Goal: Navigation & Orientation: Find specific page/section

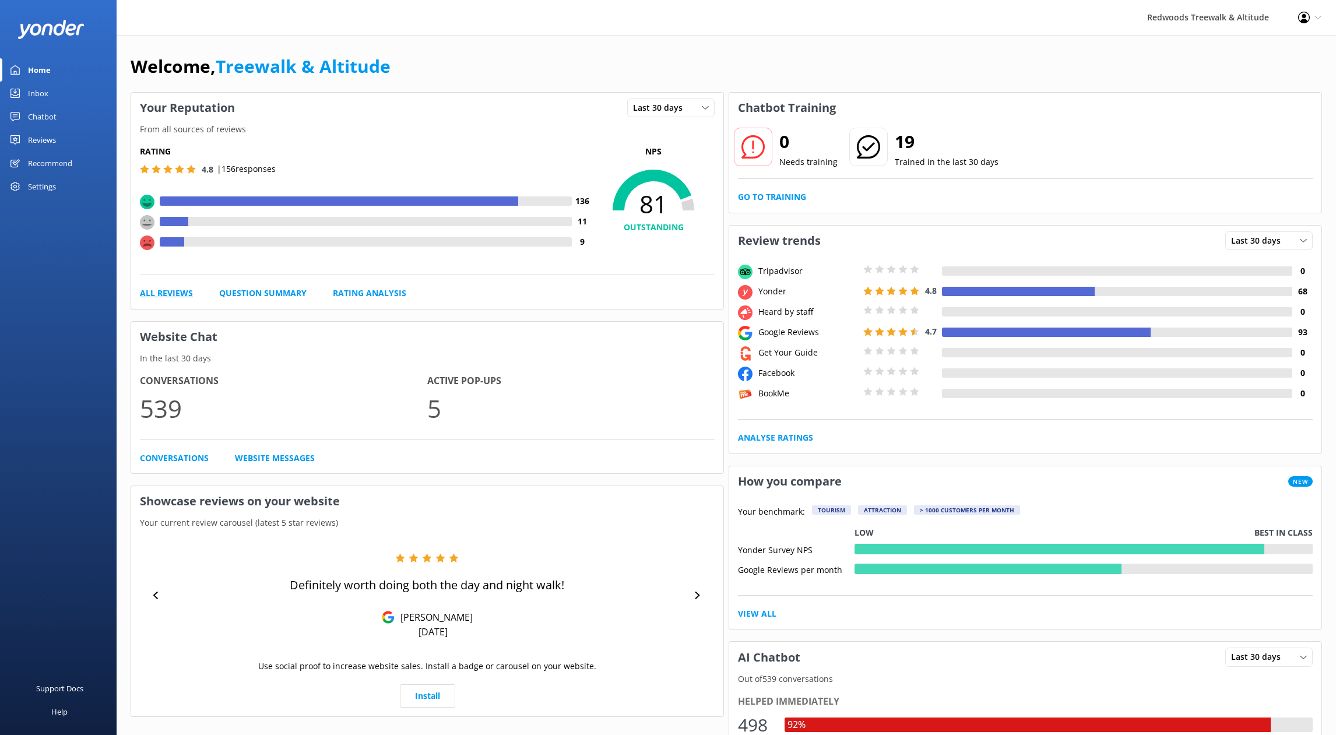
click at [177, 290] on link "All Reviews" at bounding box center [166, 293] width 53 height 13
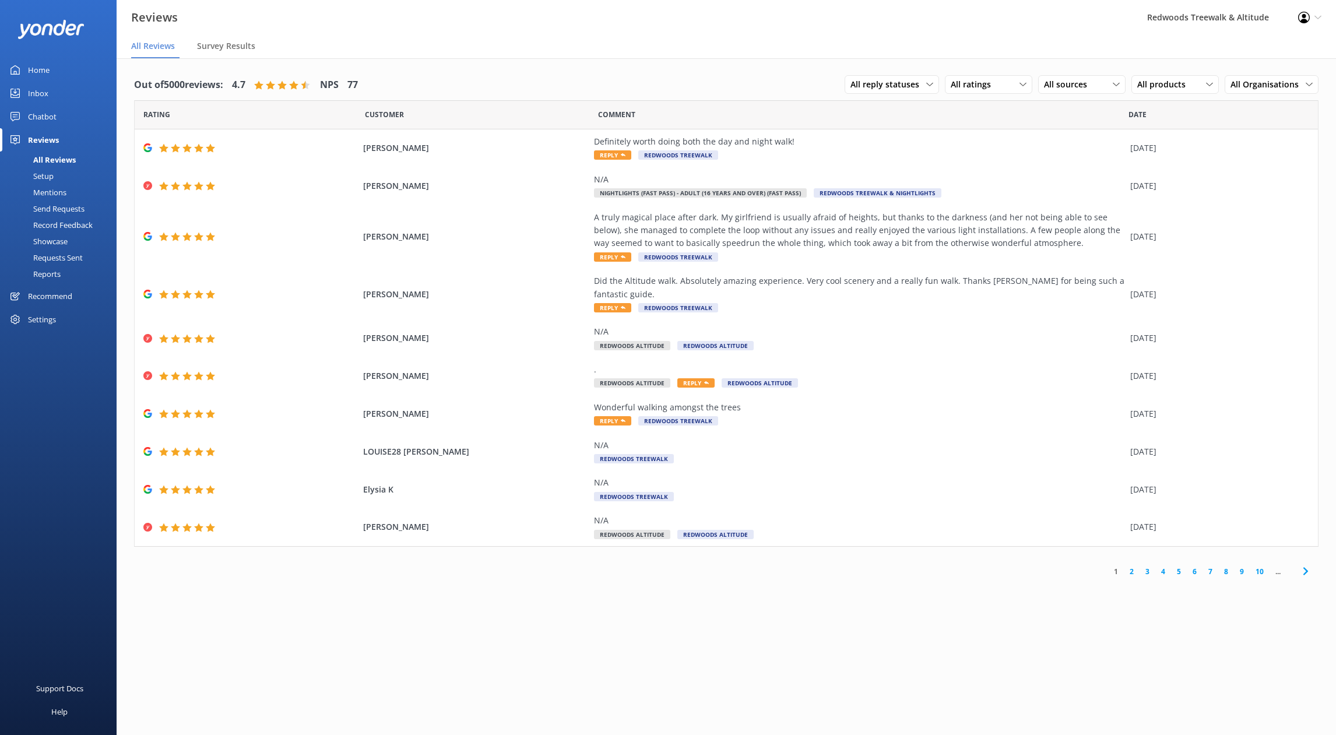
click at [58, 113] on link "Chatbot" at bounding box center [58, 116] width 117 height 23
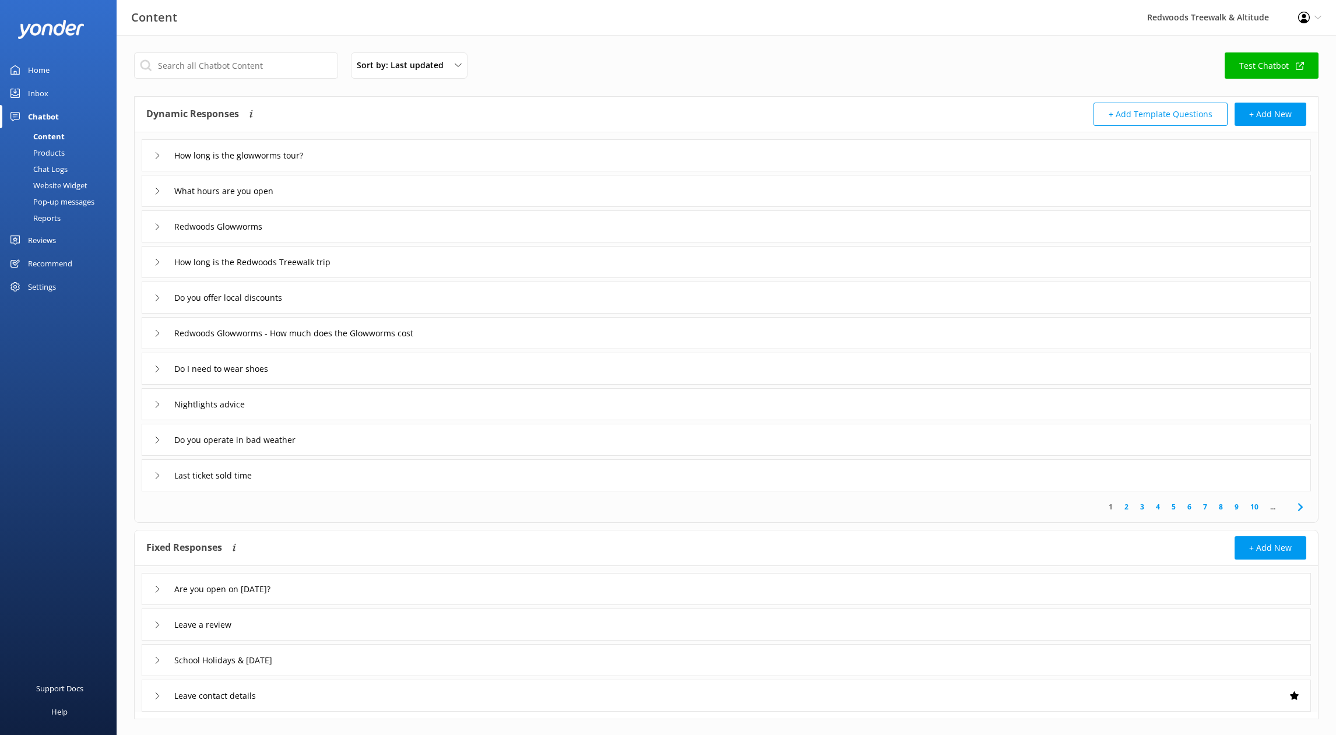
click at [45, 95] on div "Inbox" at bounding box center [38, 93] width 20 height 23
